Goal: Check status: Check status

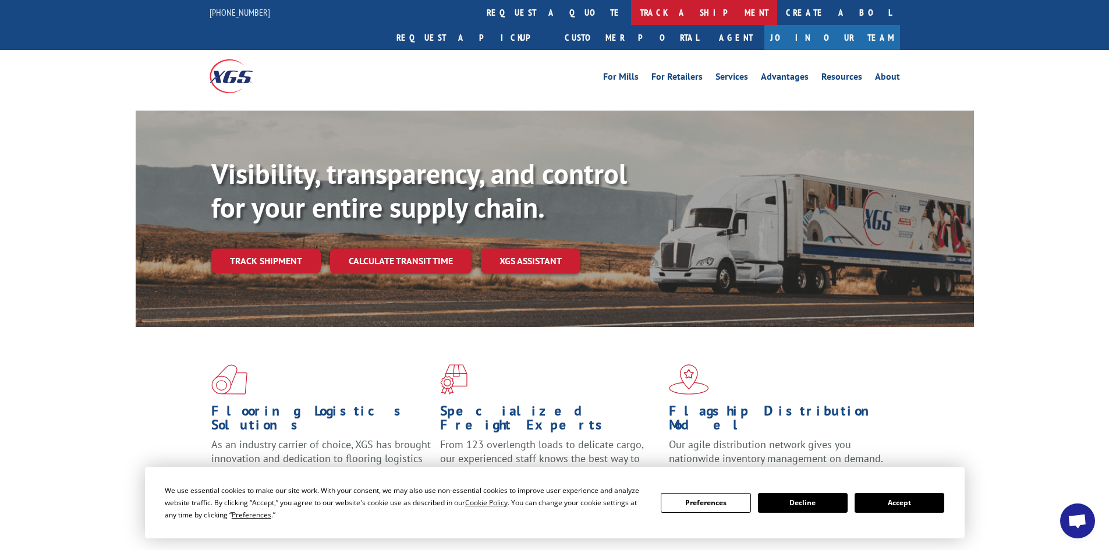
click at [631, 16] on link "track a shipment" at bounding box center [704, 12] width 146 height 25
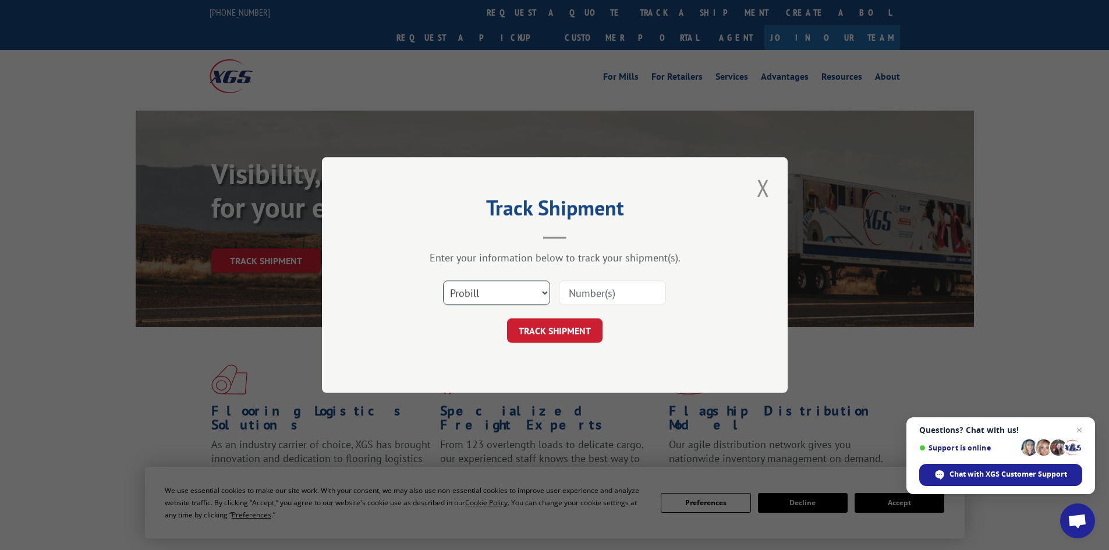
click at [486, 287] on select "Select category... Probill BOL PO" at bounding box center [496, 293] width 107 height 24
select select "po"
click at [443, 281] on select "Select category... Probill BOL PO" at bounding box center [496, 293] width 107 height 24
click at [581, 285] on input at bounding box center [612, 293] width 107 height 24
paste input "25508389"
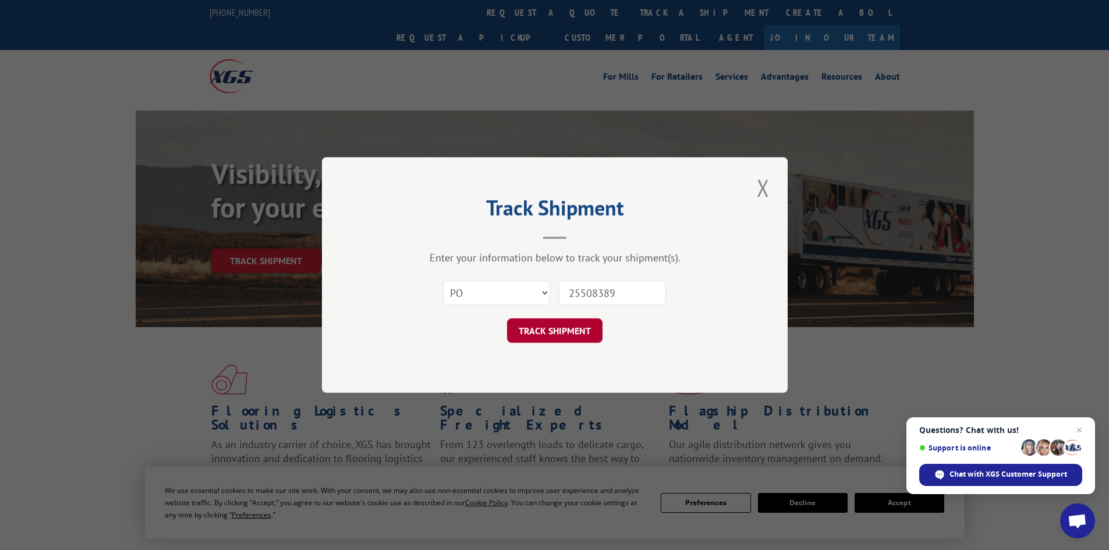
type input "25508389"
click at [554, 328] on button "TRACK SHIPMENT" at bounding box center [555, 331] width 96 height 24
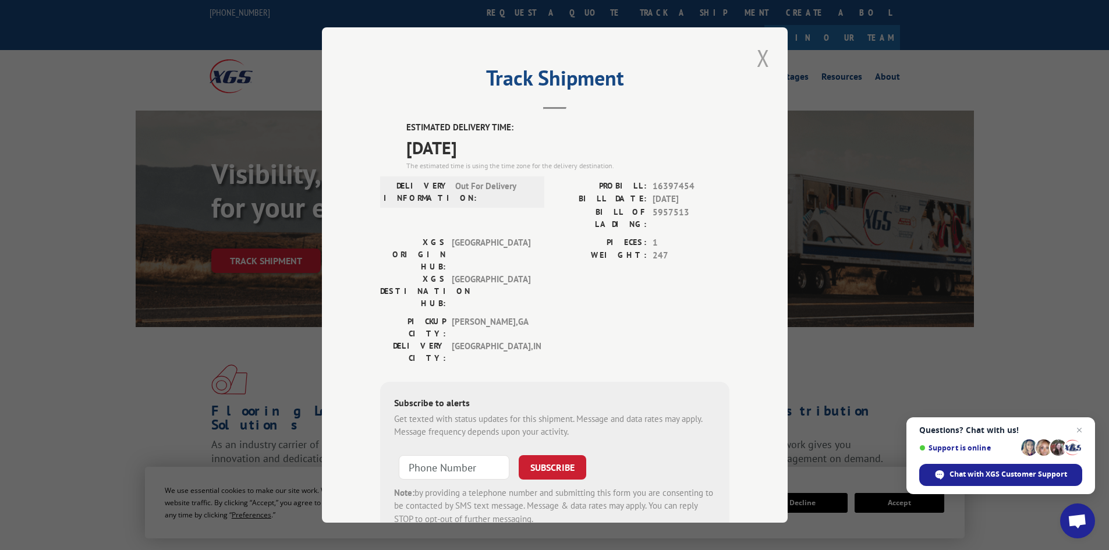
click at [754, 53] on button "Close modal" at bounding box center [764, 58] width 20 height 32
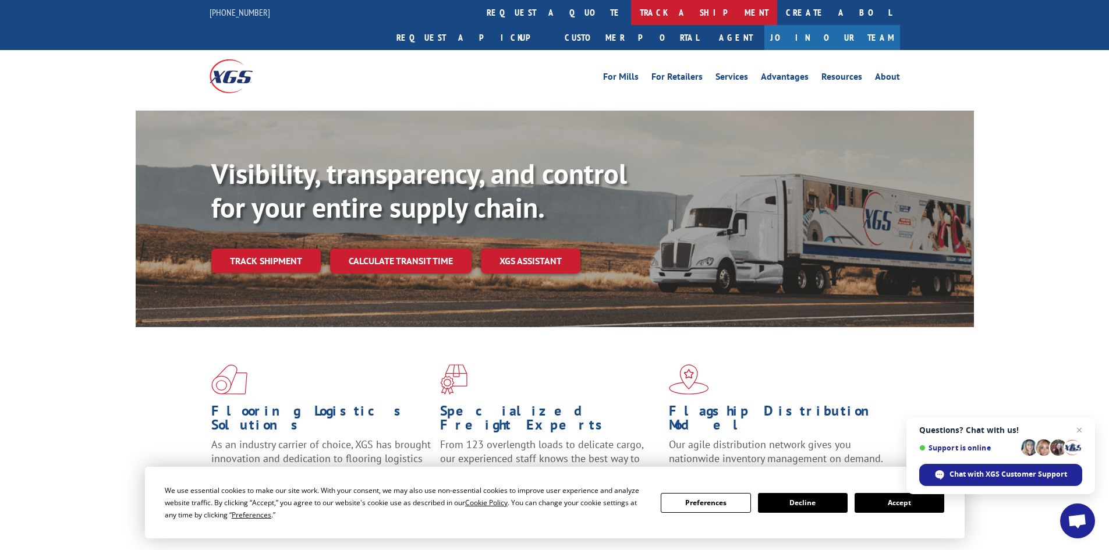
click at [631, 16] on link "track a shipment" at bounding box center [704, 12] width 146 height 25
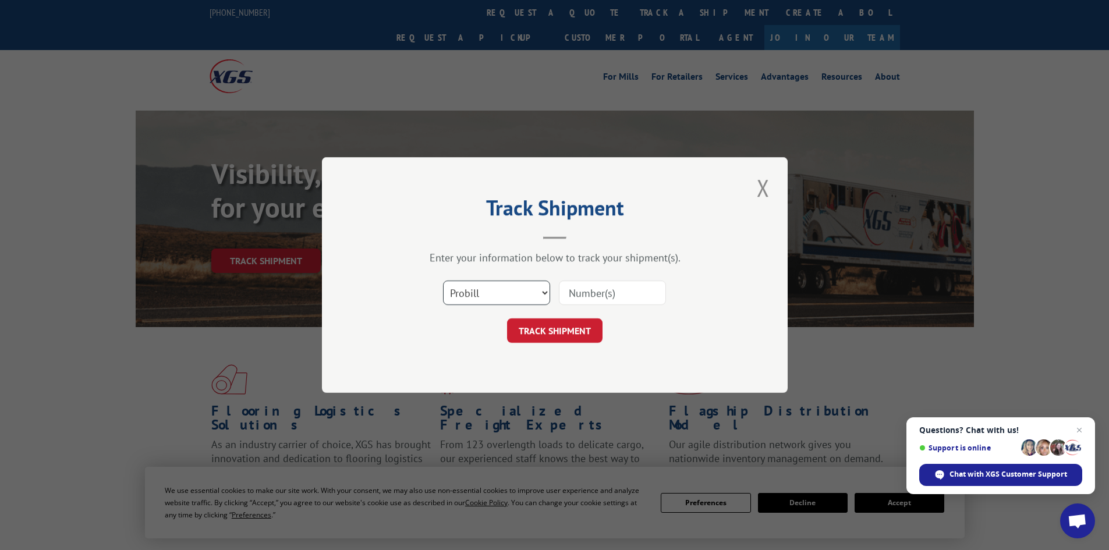
drag, startPoint x: 479, startPoint y: 294, endPoint x: 465, endPoint y: 275, distance: 23.3
click at [479, 294] on select "Select category... Probill BOL PO" at bounding box center [496, 293] width 107 height 24
select select "po"
click at [443, 281] on select "Select category... Probill BOL PO" at bounding box center [496, 293] width 107 height 24
click at [590, 296] on input at bounding box center [612, 293] width 107 height 24
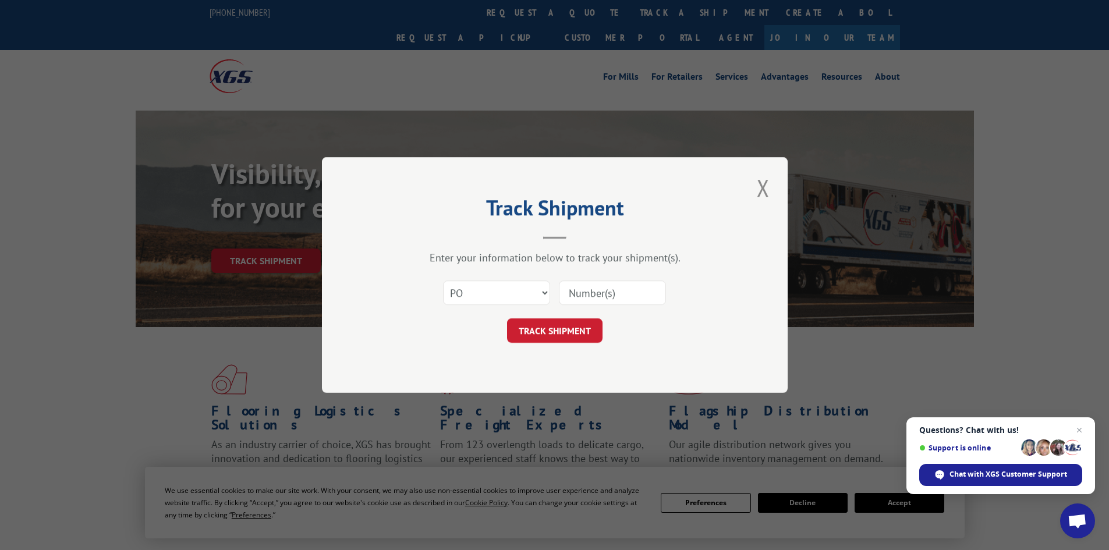
paste input "25508374"
type input "25508374"
click at [547, 326] on button "TRACK SHIPMENT" at bounding box center [555, 331] width 96 height 24
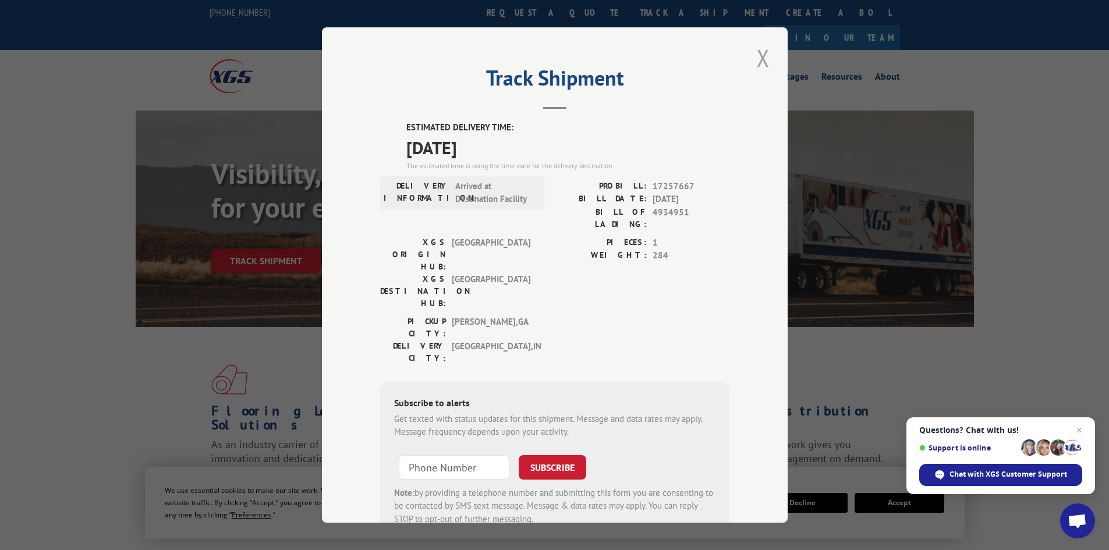
click at [758, 58] on button "Close modal" at bounding box center [764, 58] width 20 height 32
